Goal: Task Accomplishment & Management: Manage account settings

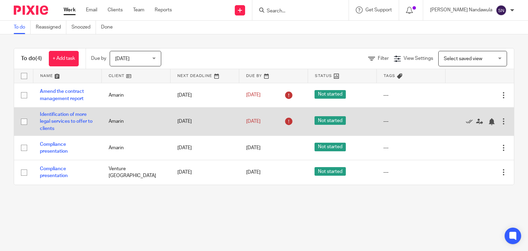
click at [497, 123] on td "Edit task Delete" at bounding box center [479, 121] width 69 height 28
click at [500, 123] on div at bounding box center [503, 121] width 7 height 7
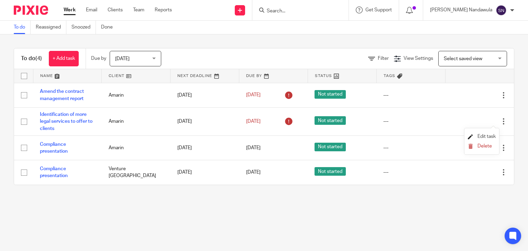
click at [490, 135] on span "Edit task" at bounding box center [486, 136] width 18 height 5
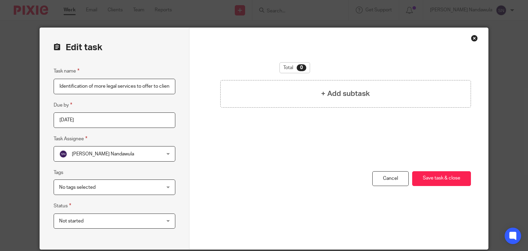
click at [168, 187] on div "No tags selected" at bounding box center [115, 186] width 122 height 15
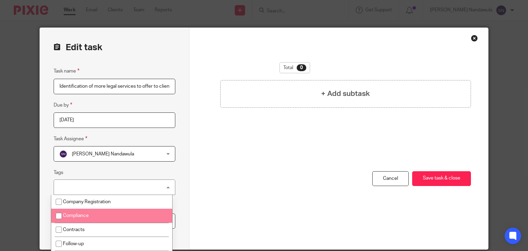
click at [112, 214] on li "Compliance" at bounding box center [111, 216] width 121 height 14
checkbox input "true"
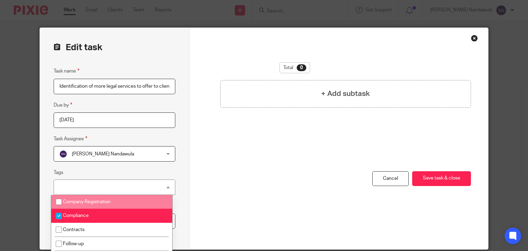
click at [175, 164] on div "Edit task Task name Identification of more legal services to offer to clients D…" at bounding box center [114, 138] width 149 height 221
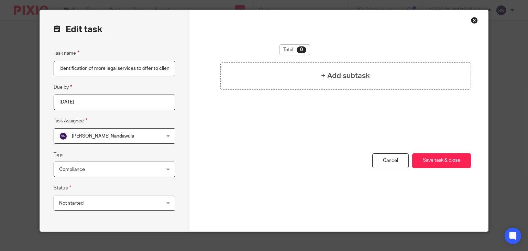
scroll to position [19, 0]
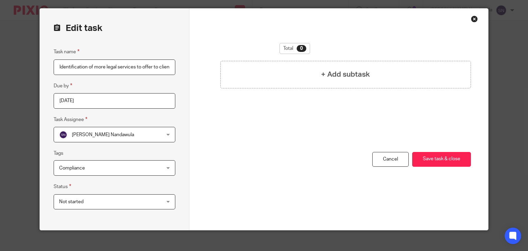
click at [165, 202] on div "Not started Not started" at bounding box center [115, 201] width 122 height 15
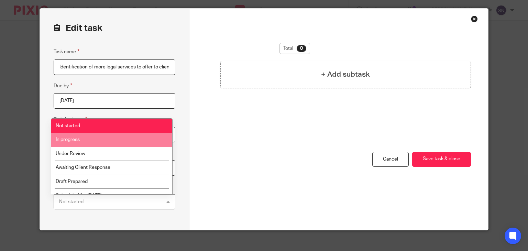
click at [137, 141] on li "In progress" at bounding box center [111, 140] width 121 height 14
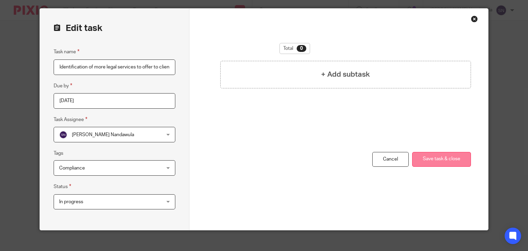
click at [452, 158] on button "Save task & close" at bounding box center [441, 159] width 59 height 15
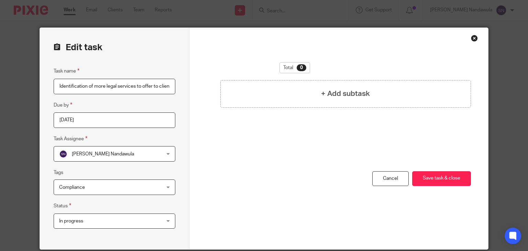
click at [473, 36] on div "Close this dialog window" at bounding box center [474, 38] width 7 height 7
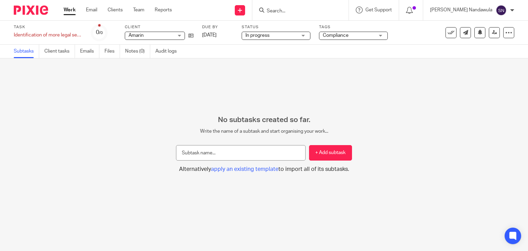
click at [66, 6] on div "Work Email Clients Team Reports Work Email Clients Team Reports Settings" at bounding box center [119, 10] width 125 height 20
click at [67, 8] on link "Work" at bounding box center [70, 10] width 12 height 7
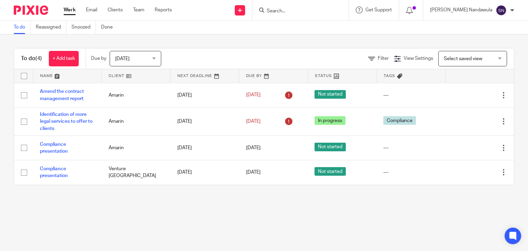
click at [93, 5] on div "Work Email Clients Team Reports Work Email Clients Team Reports Settings" at bounding box center [119, 10] width 125 height 20
click at [93, 9] on link "Email" at bounding box center [91, 10] width 11 height 7
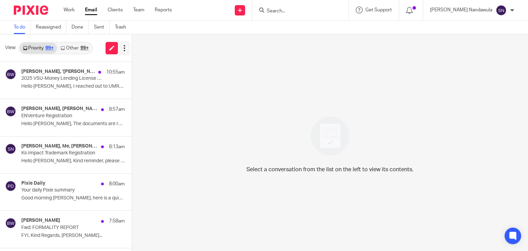
click at [124, 50] on icon at bounding box center [124, 48] width 7 height 7
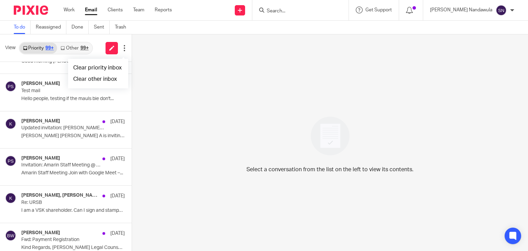
scroll to position [316, 0]
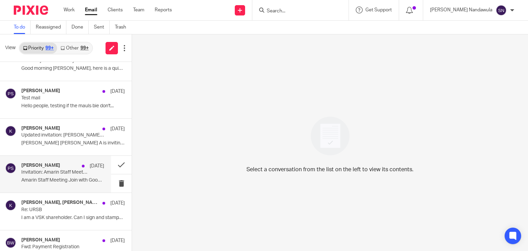
click at [70, 177] on p "Amarin Staff Meeting Join with Google Meet –..." at bounding box center [62, 180] width 83 height 6
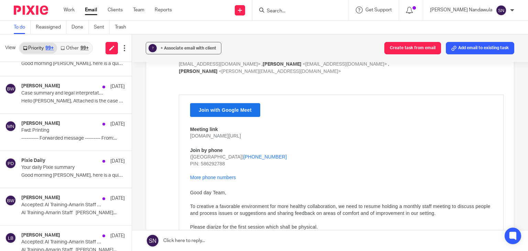
scroll to position [1996, 0]
click at [124, 51] on button at bounding box center [124, 48] width 11 height 14
click at [111, 47] on icon at bounding box center [111, 47] width 5 height 5
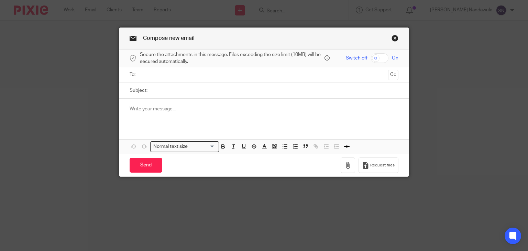
click at [391, 37] on link "Close this dialog window" at bounding box center [394, 39] width 7 height 9
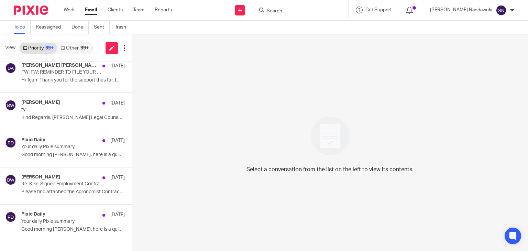
scroll to position [2806, 0]
